Goal: Book appointment/travel/reservation

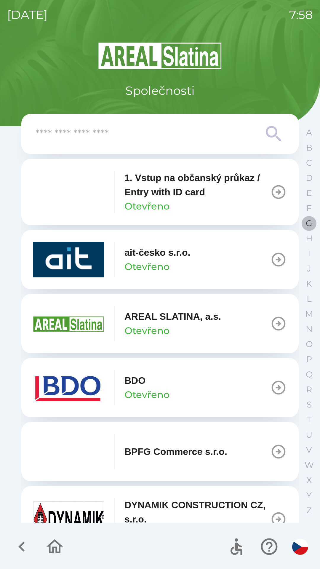
click at [307, 223] on p "G" at bounding box center [309, 223] width 7 height 10
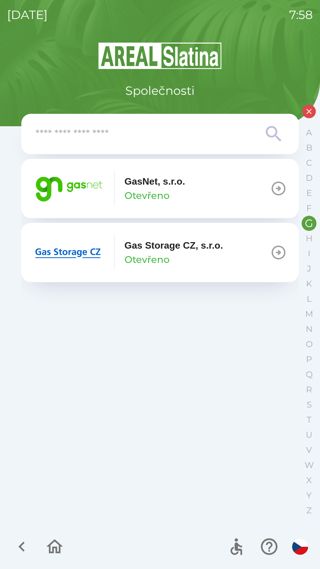
click at [154, 209] on button "GasNet, s.r.o. Otevřeno" at bounding box center [160, 188] width 278 height 59
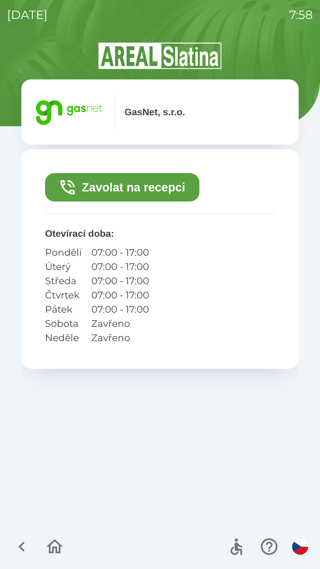
click at [137, 192] on button "Zavolat na recepci" at bounding box center [122, 187] width 154 height 28
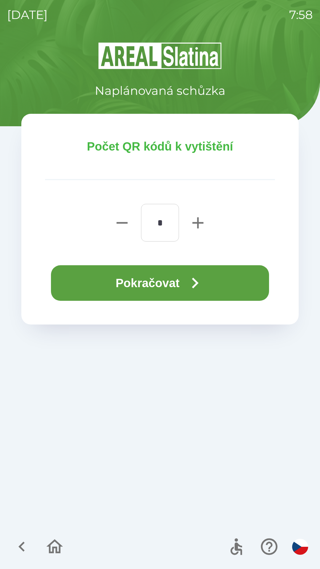
click at [181, 291] on button "Pokračovat" at bounding box center [160, 283] width 218 height 36
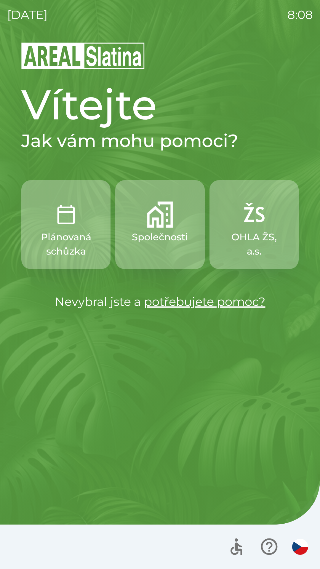
click at [161, 213] on img "button" at bounding box center [160, 215] width 26 height 26
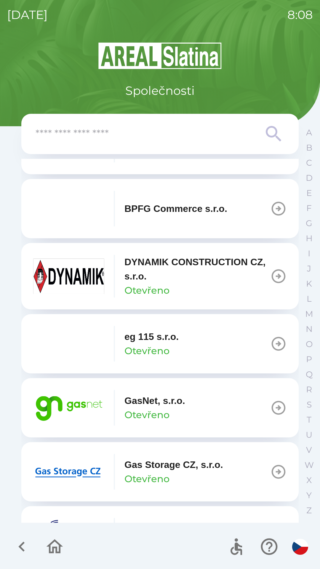
scroll to position [245, 0]
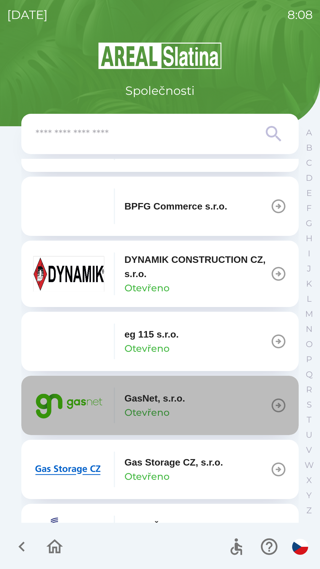
click at [272, 405] on icon "button" at bounding box center [279, 406] width 14 height 14
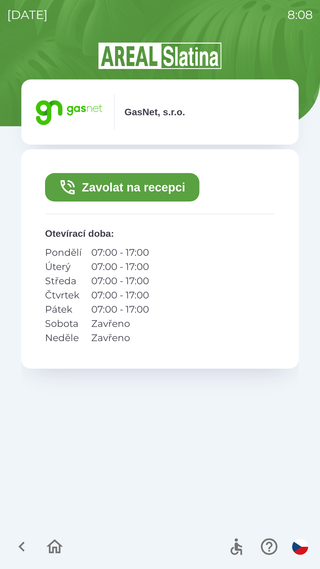
click at [126, 189] on button "Zavolat na recepci" at bounding box center [122, 187] width 154 height 28
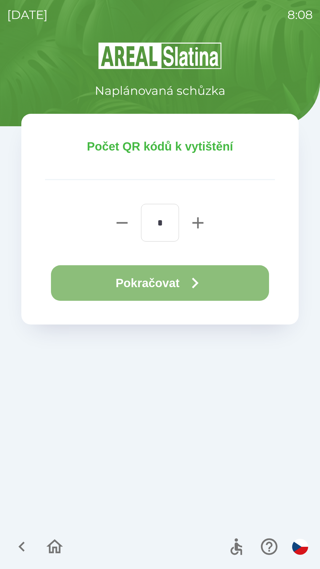
click at [162, 277] on button "Pokračovat" at bounding box center [160, 283] width 218 height 36
